Goal: Task Accomplishment & Management: Manage account settings

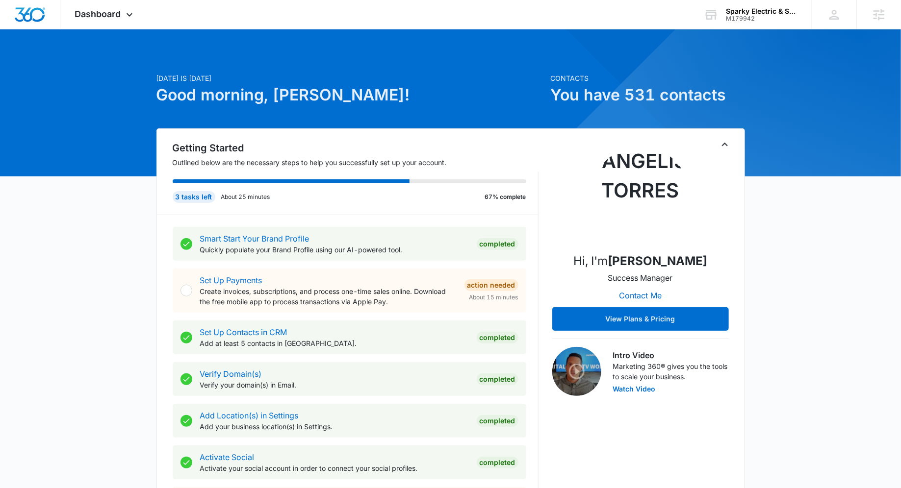
click at [728, 143] on icon "Toggle Collapse" at bounding box center [725, 145] width 12 height 12
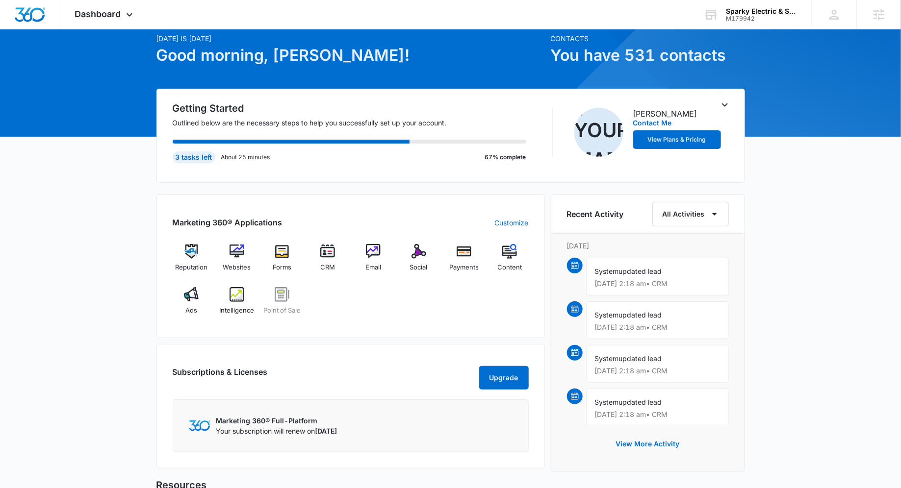
scroll to position [47, 0]
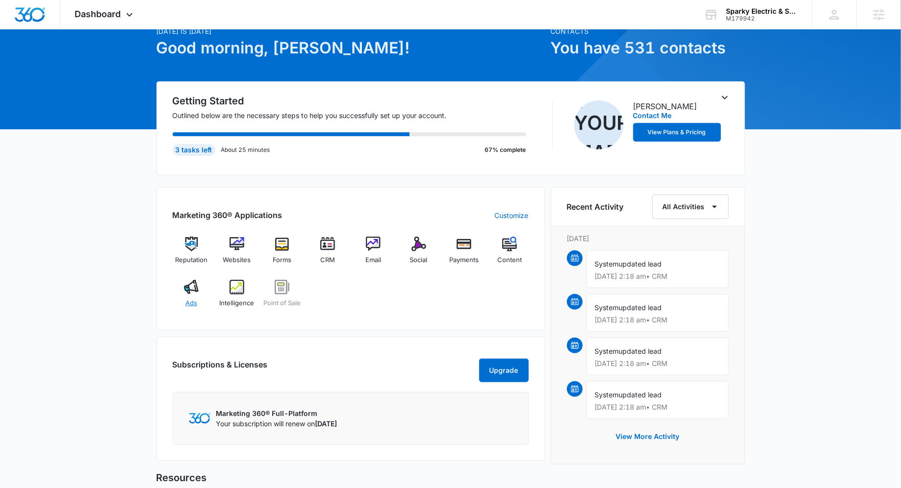
click at [173, 290] on div "Ads" at bounding box center [192, 297] width 38 height 35
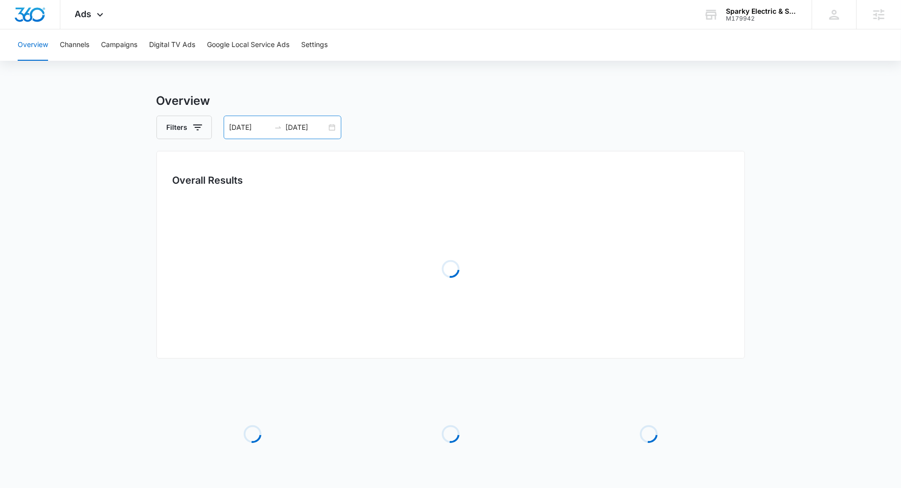
click at [330, 127] on div "01/15/2025 07/14/2025" at bounding box center [283, 128] width 118 height 24
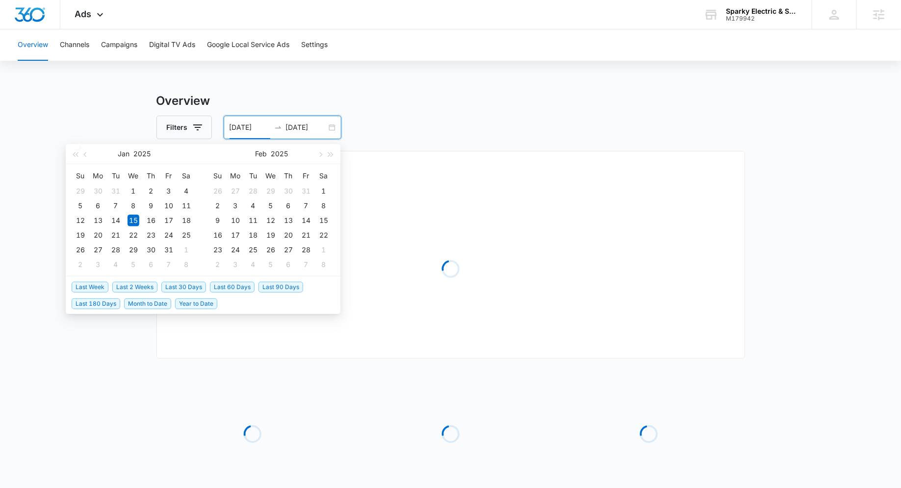
click at [183, 292] on li "Last 30 Days" at bounding box center [185, 287] width 49 height 17
click at [181, 289] on span "Last 30 Days" at bounding box center [183, 287] width 45 height 11
type input "[DATE]"
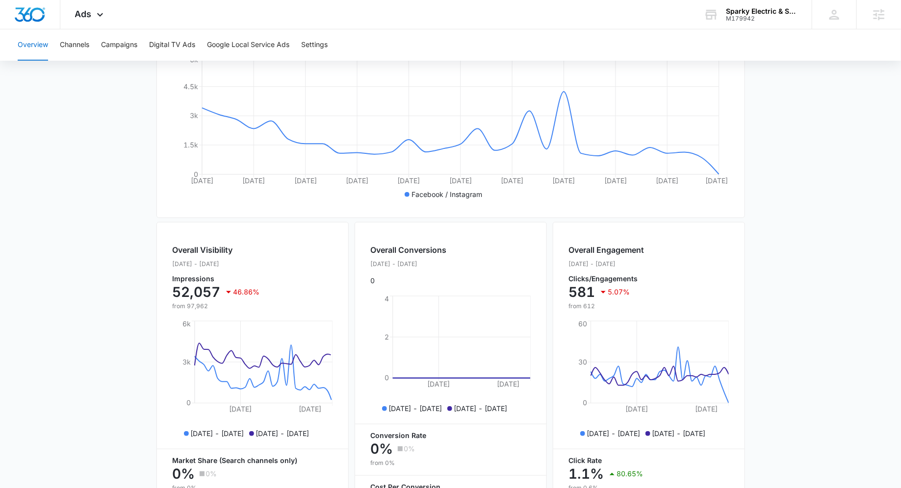
scroll to position [197, 0]
click at [132, 50] on button "Campaigns" at bounding box center [119, 44] width 36 height 31
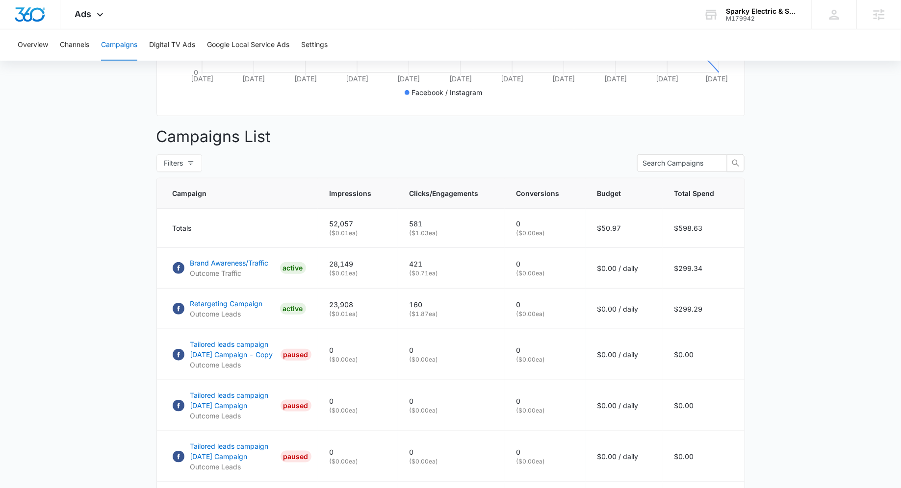
scroll to position [284, 0]
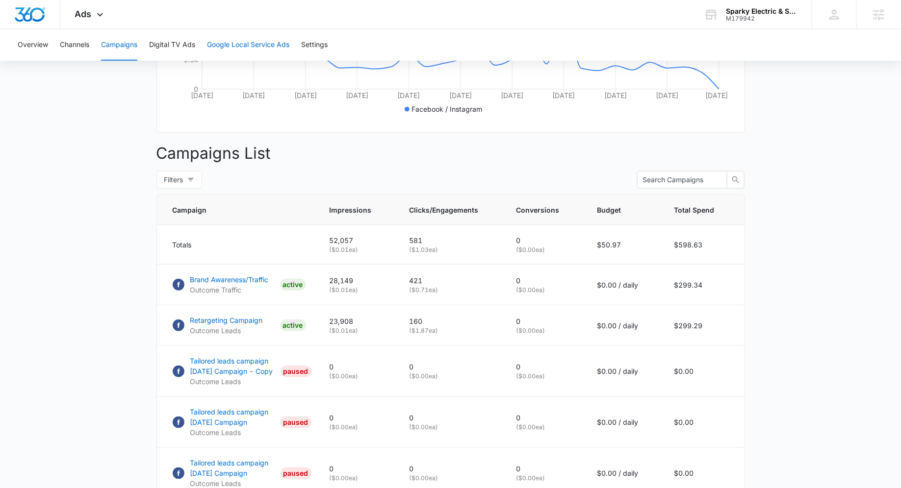
click at [212, 45] on button "Google Local Service Ads" at bounding box center [248, 44] width 82 height 31
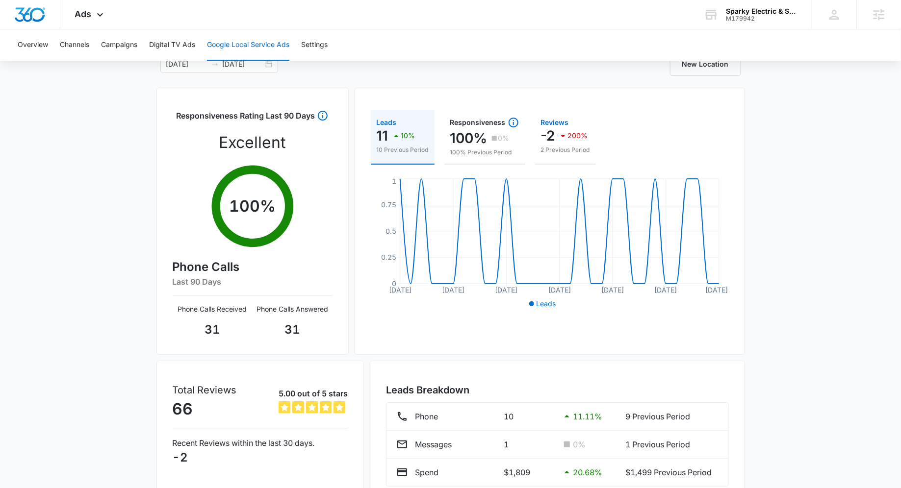
scroll to position [59, 0]
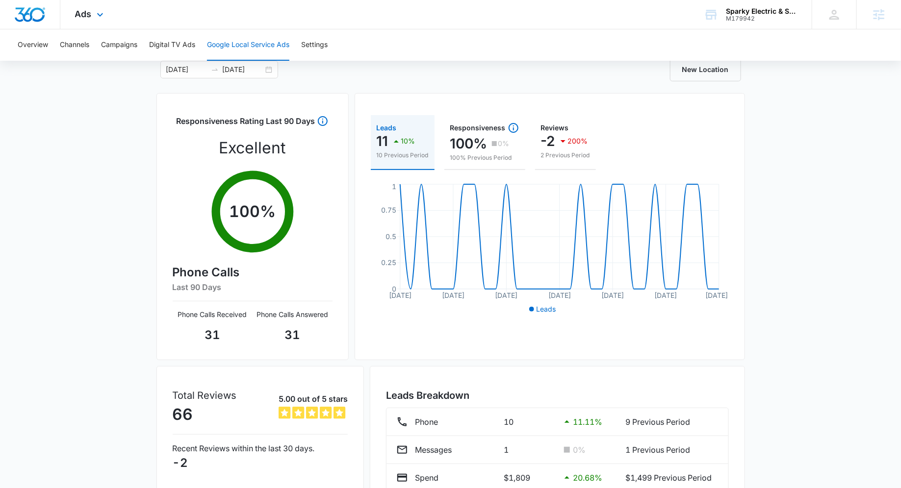
click at [105, 19] on div "Ads Apps Reputation Websites Forms CRM Email Social Payments POS Content Ads In…" at bounding box center [90, 14] width 60 height 29
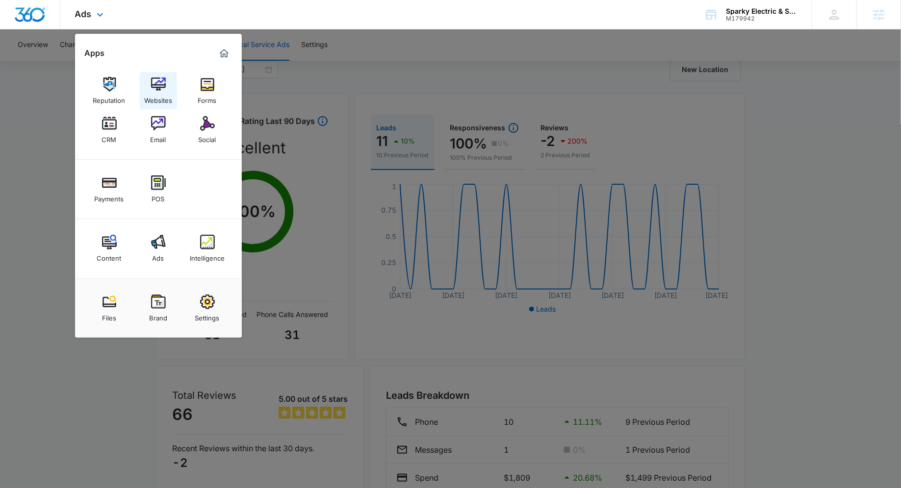
click at [162, 100] on div "Websites" at bounding box center [158, 98] width 28 height 13
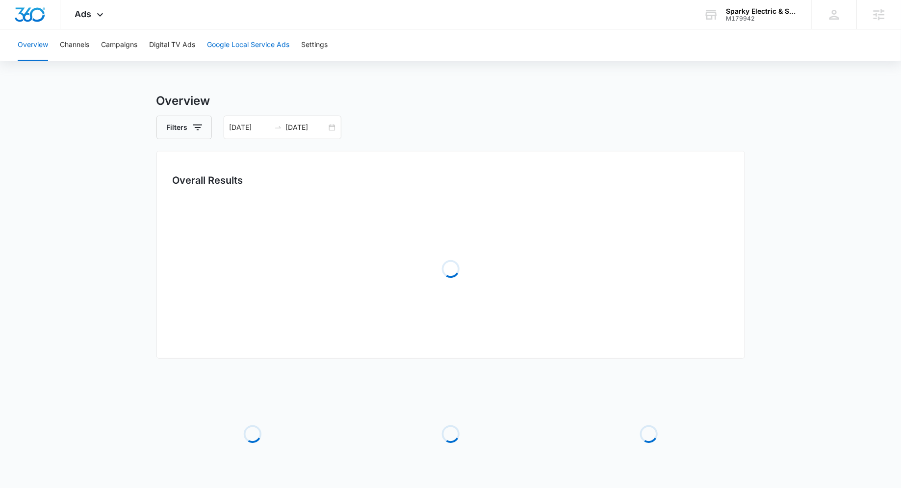
click at [222, 47] on button "Google Local Service Ads" at bounding box center [248, 44] width 82 height 31
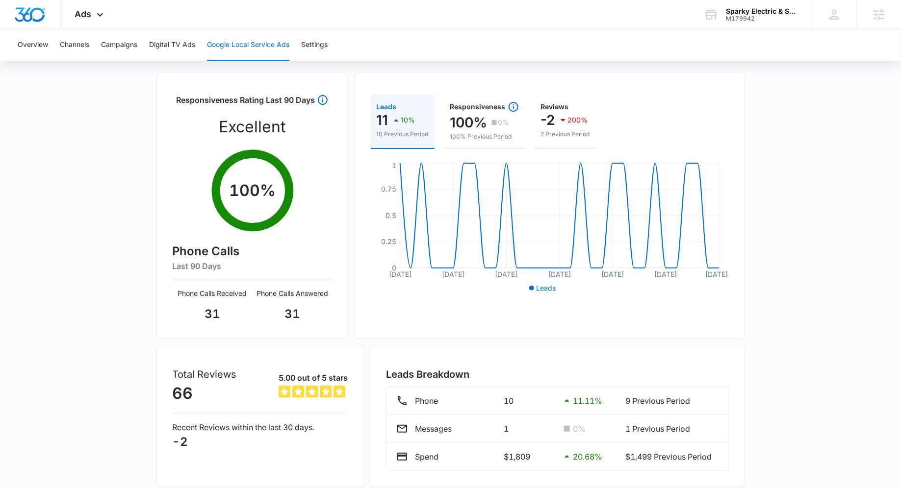
scroll to position [75, 0]
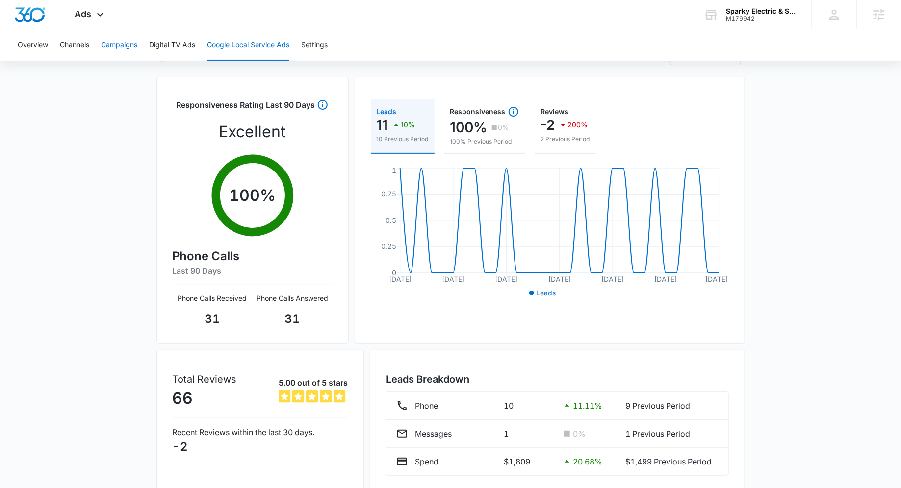
click at [114, 44] on button "Campaigns" at bounding box center [119, 44] width 36 height 31
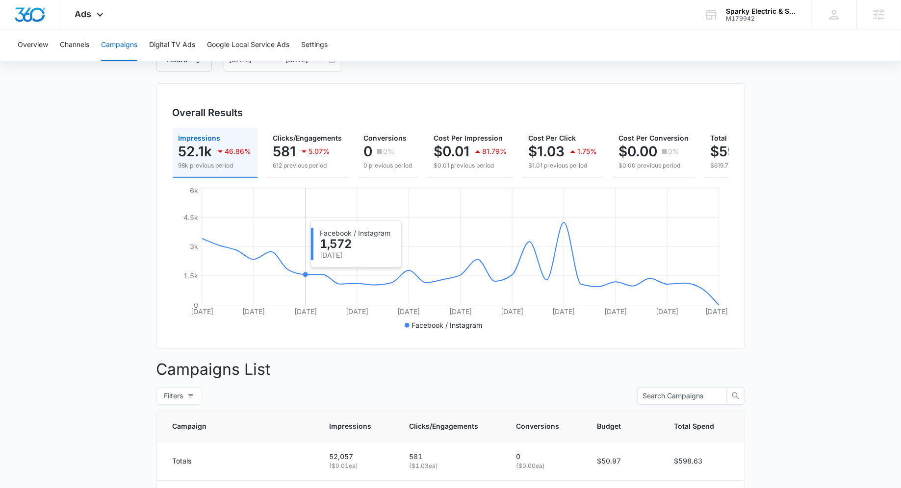
scroll to position [22, 0]
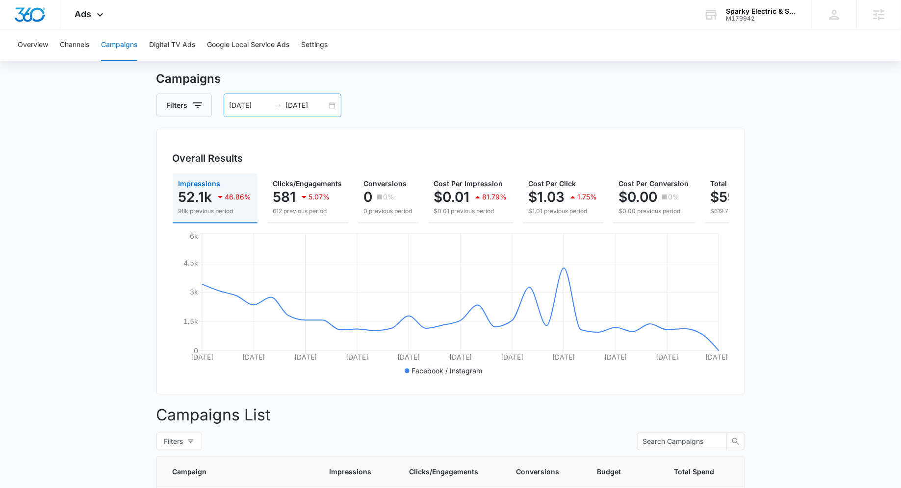
click at [328, 109] on div "[DATE] [DATE]" at bounding box center [283, 106] width 118 height 24
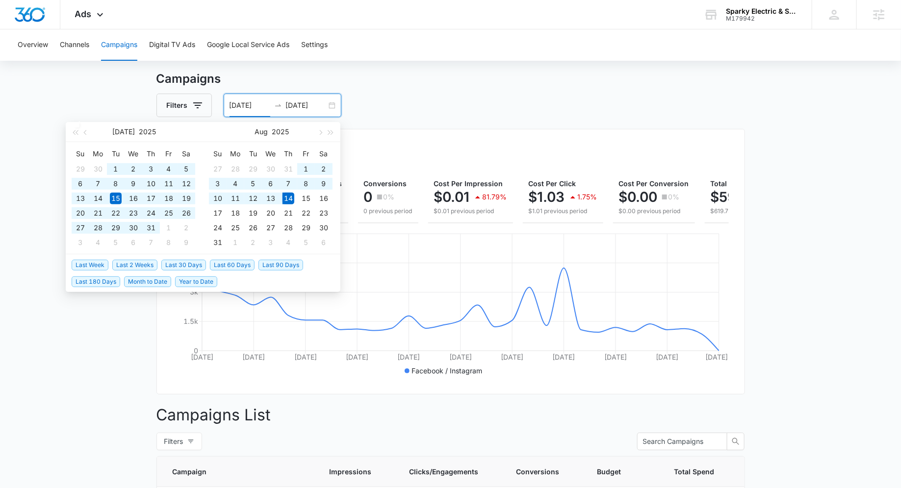
click at [275, 260] on span "Last 90 Days" at bounding box center [280, 265] width 45 height 11
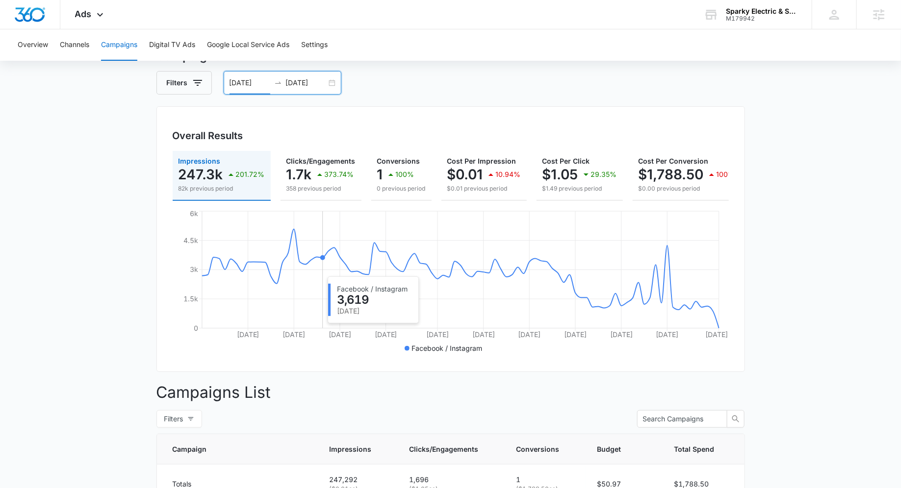
scroll to position [42, 0]
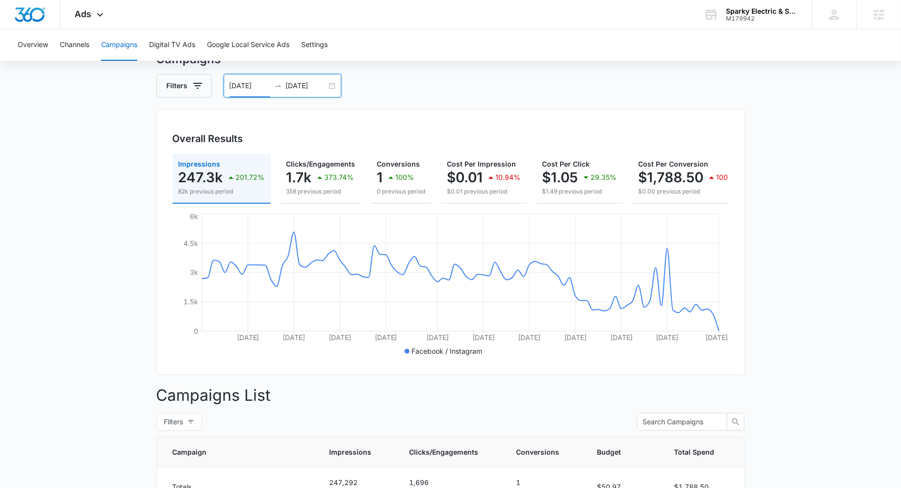
click at [328, 84] on div "[DATE] [DATE]" at bounding box center [283, 86] width 118 height 24
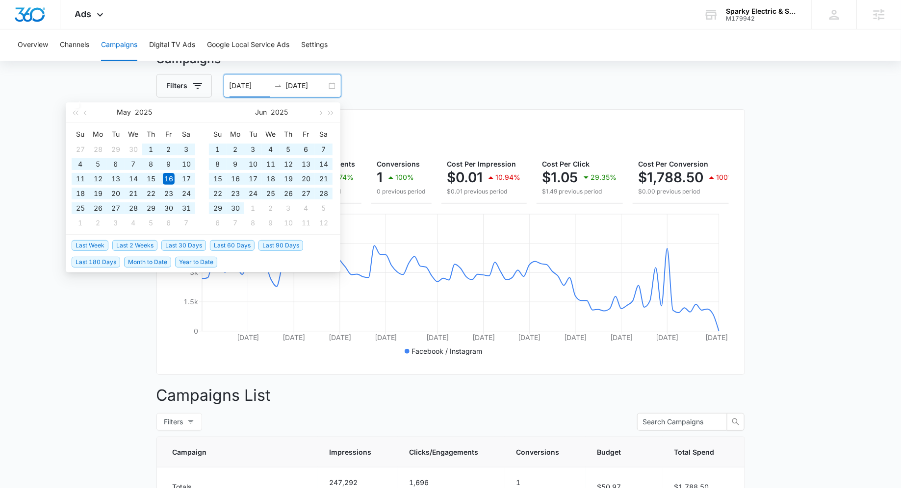
click at [103, 257] on span "Last 180 Days" at bounding box center [96, 262] width 49 height 11
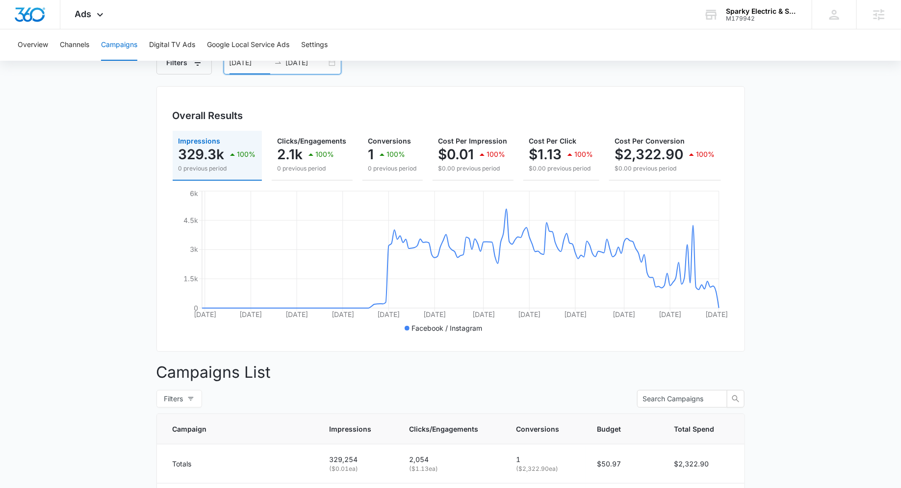
scroll to position [59, 0]
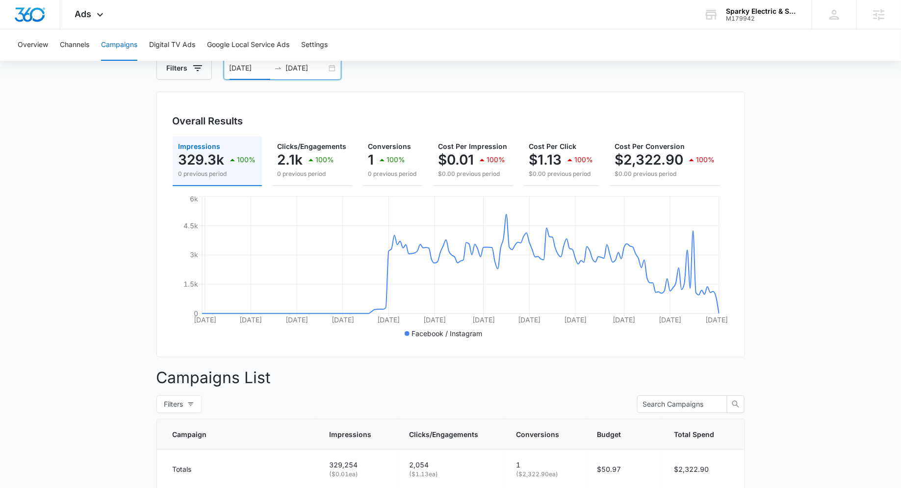
click at [333, 68] on div "[DATE] [DATE]" at bounding box center [283, 68] width 118 height 24
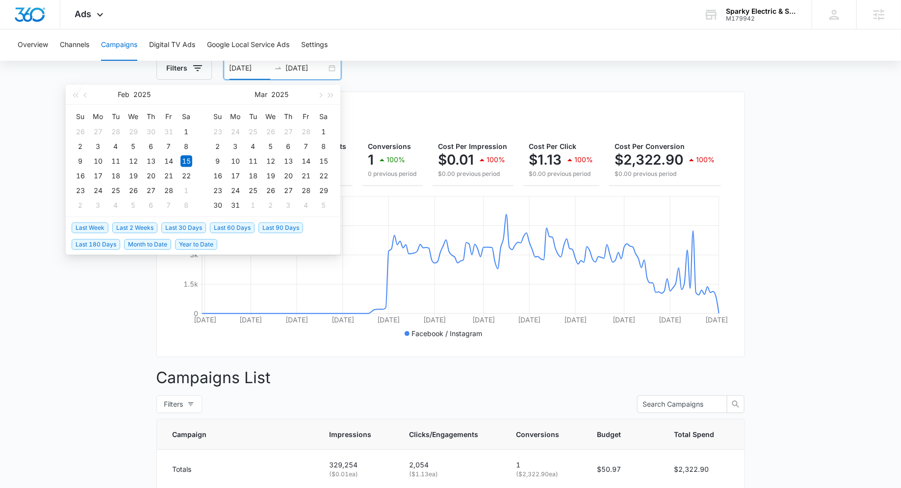
click at [183, 230] on span "Last 30 Days" at bounding box center [183, 228] width 45 height 11
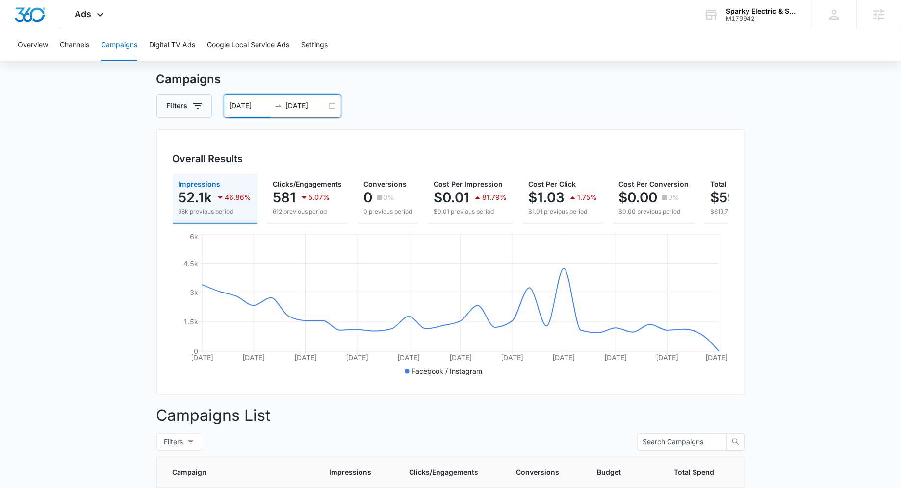
scroll to position [0, 0]
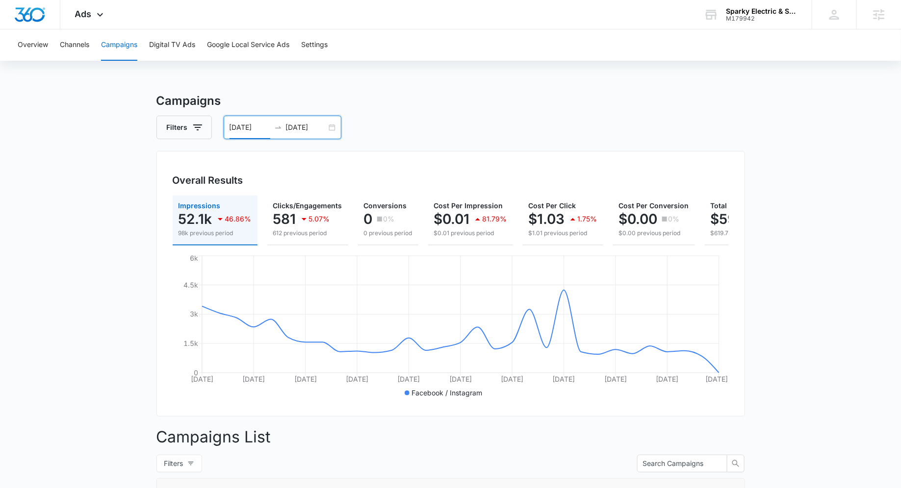
click at [475, 95] on h3 "Campaigns" at bounding box center [450, 101] width 588 height 18
click at [331, 126] on div "[DATE] [DATE]" at bounding box center [283, 128] width 118 height 24
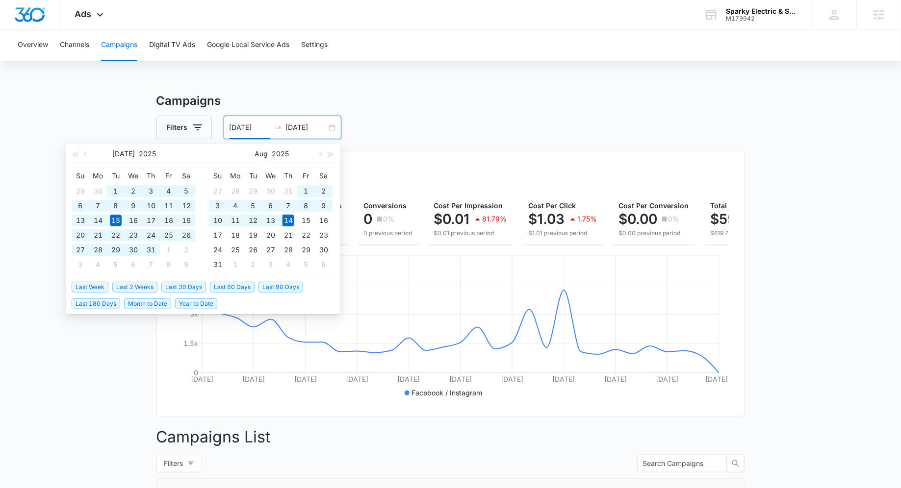
click at [268, 289] on span "Last 90 Days" at bounding box center [280, 287] width 45 height 11
type input "[DATE]"
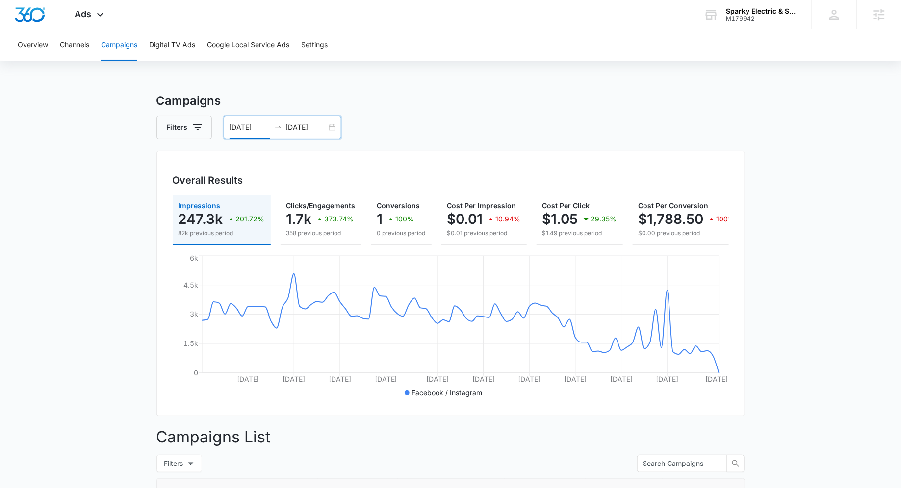
scroll to position [35, 0]
